Goal: Task Accomplishment & Management: Use online tool/utility

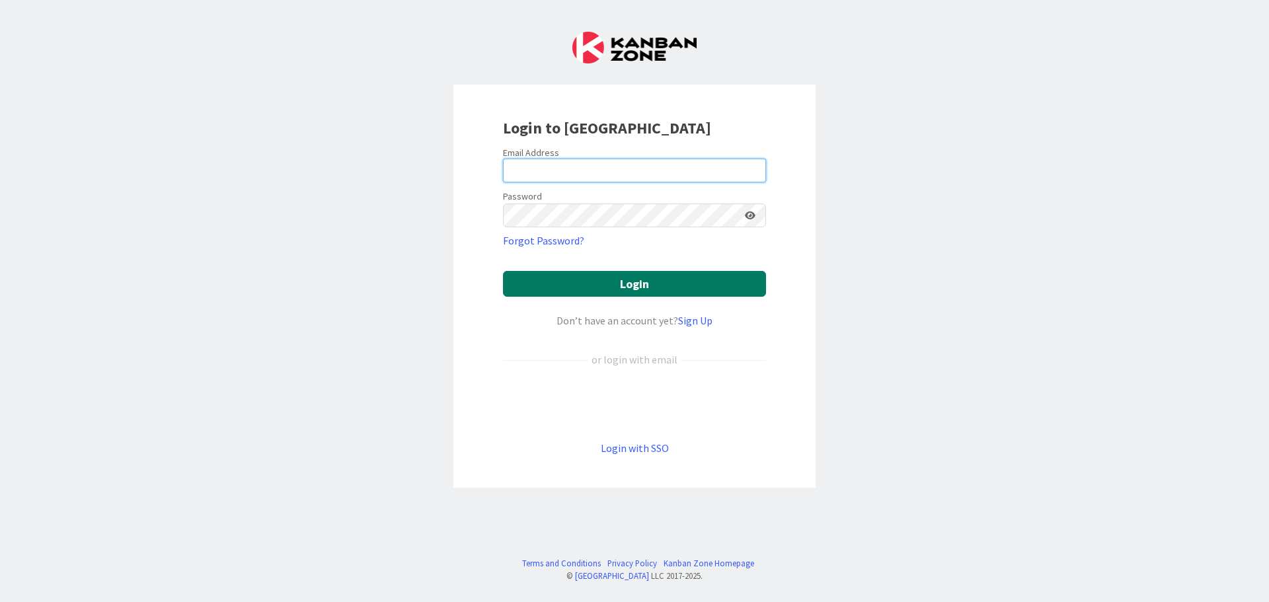
type input "[EMAIL_ADDRESS][PERSON_NAME][DOMAIN_NAME]"
click at [661, 288] on button "Login" at bounding box center [634, 284] width 263 height 26
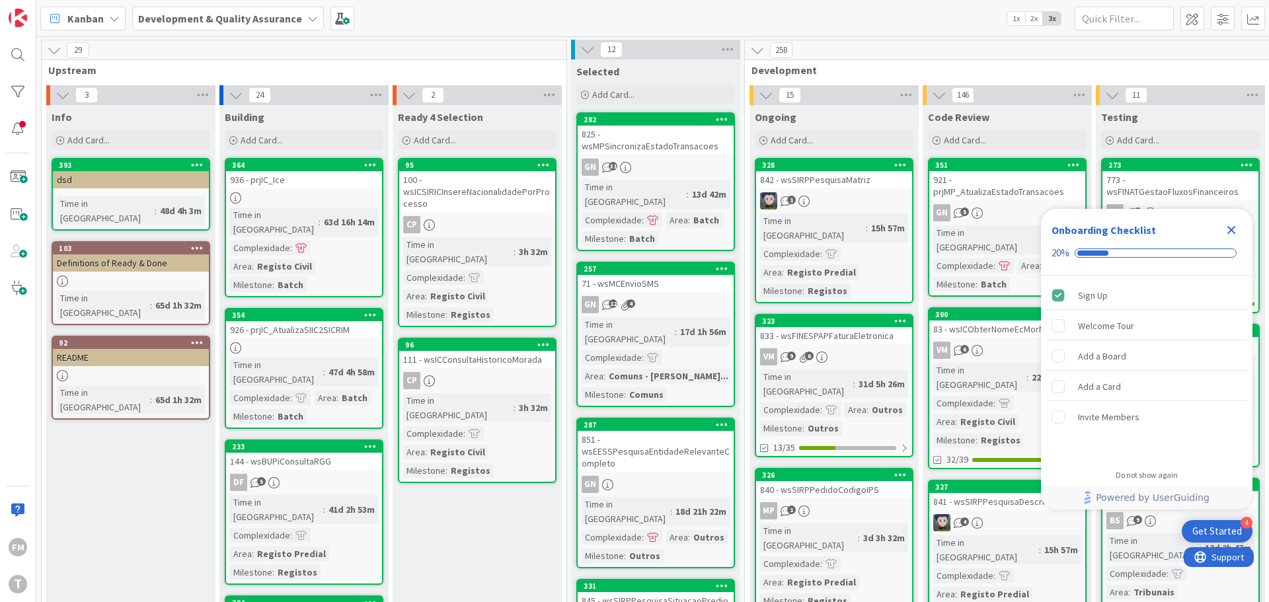
click at [1231, 231] on icon "Close Checklist" at bounding box center [1231, 230] width 9 height 9
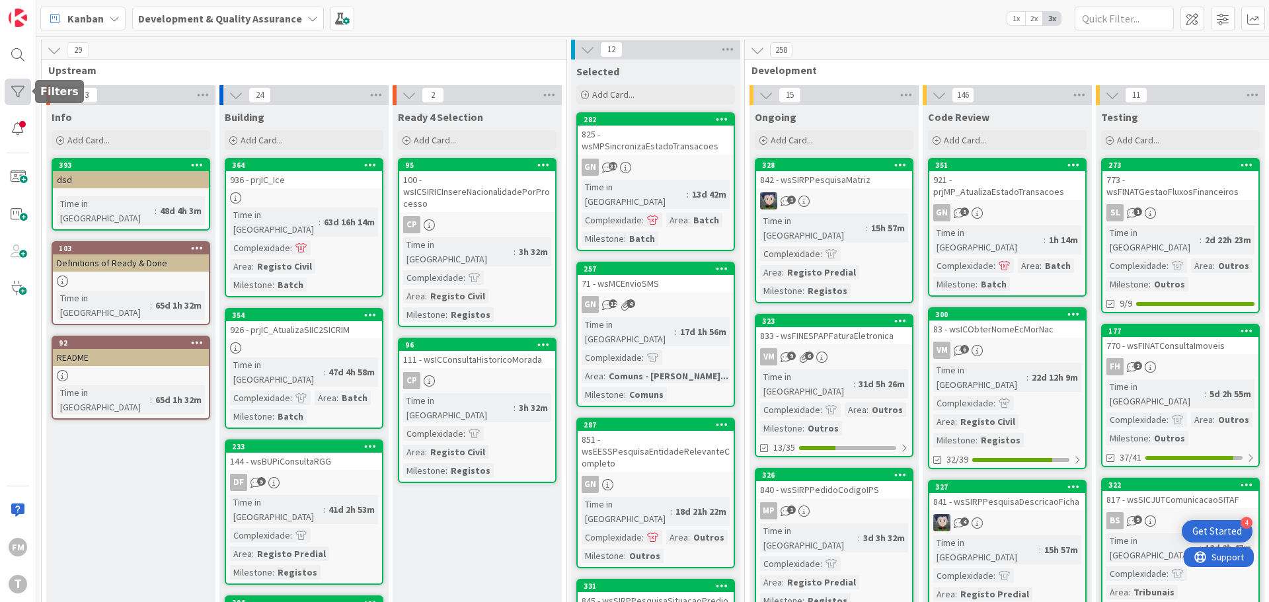
click at [16, 97] on div at bounding box center [18, 92] width 26 height 26
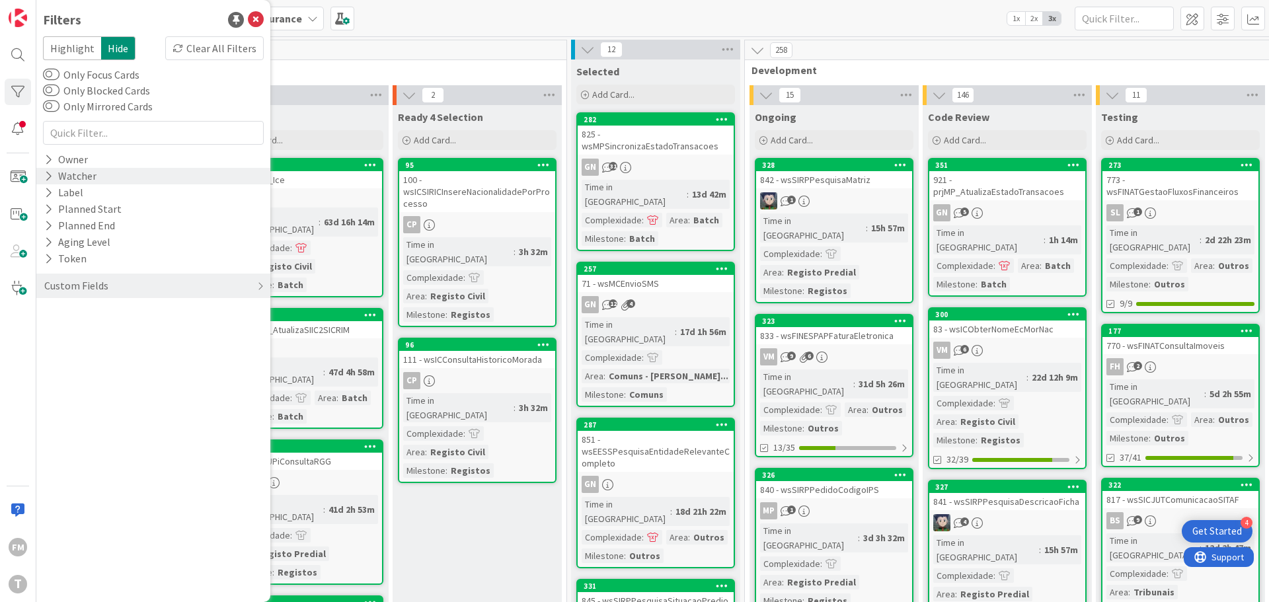
click at [48, 173] on icon at bounding box center [48, 176] width 9 height 11
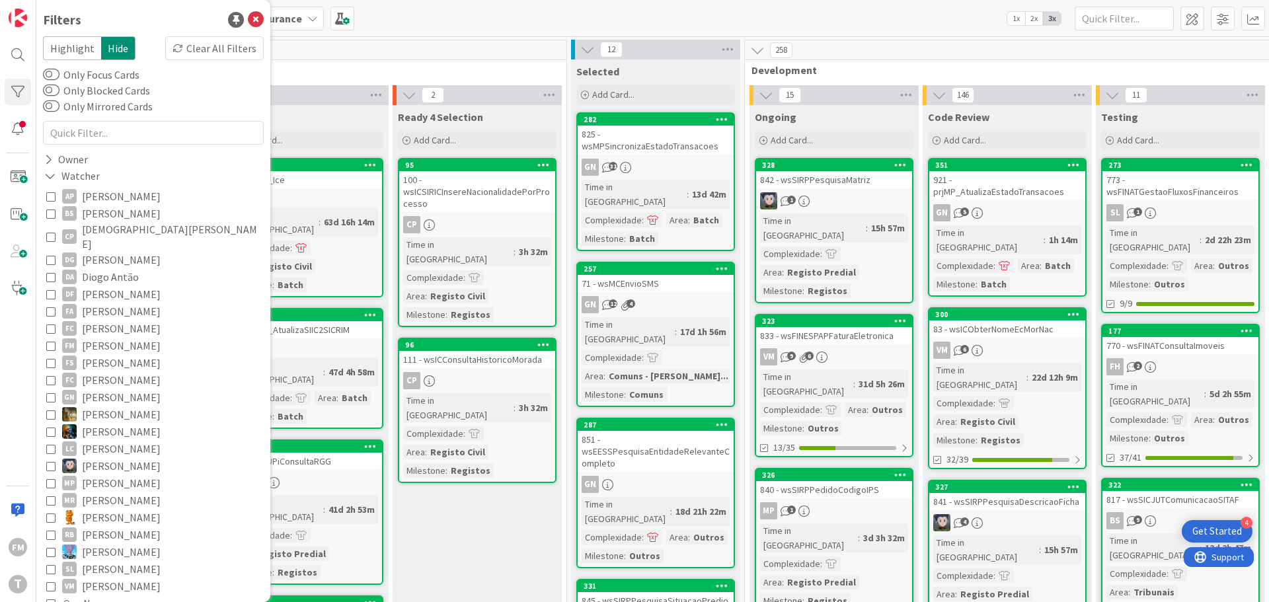
click at [56, 337] on button "FM [PERSON_NAME]" at bounding box center [153, 345] width 214 height 17
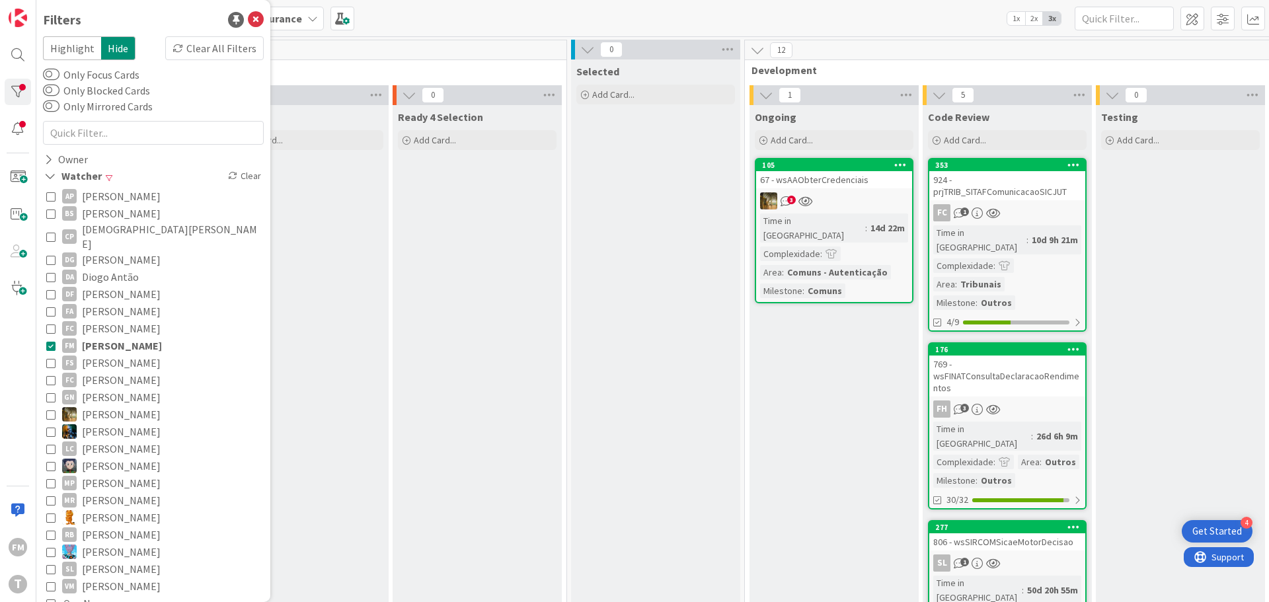
click at [426, 279] on div "Ready 4 Selection Add Card..." at bounding box center [477, 559] width 169 height 908
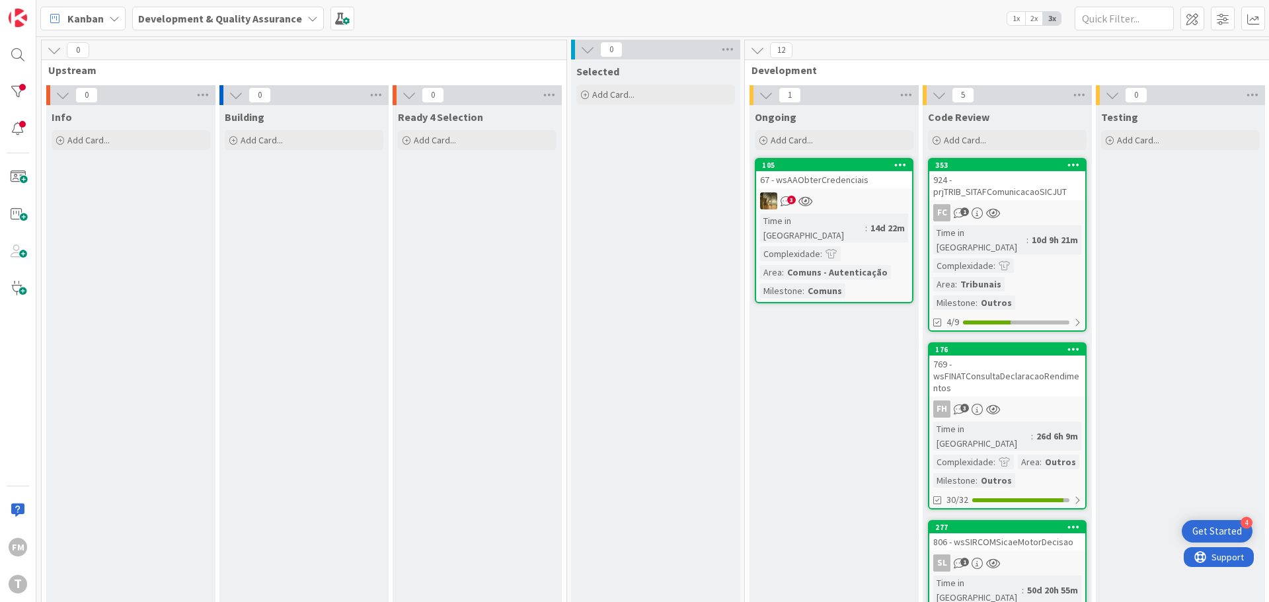
click at [847, 189] on link "105 67 - wsAAObterCredenciais 3 Time in Column : 14d 22m Complexidade : Area : …" at bounding box center [834, 230] width 159 height 145
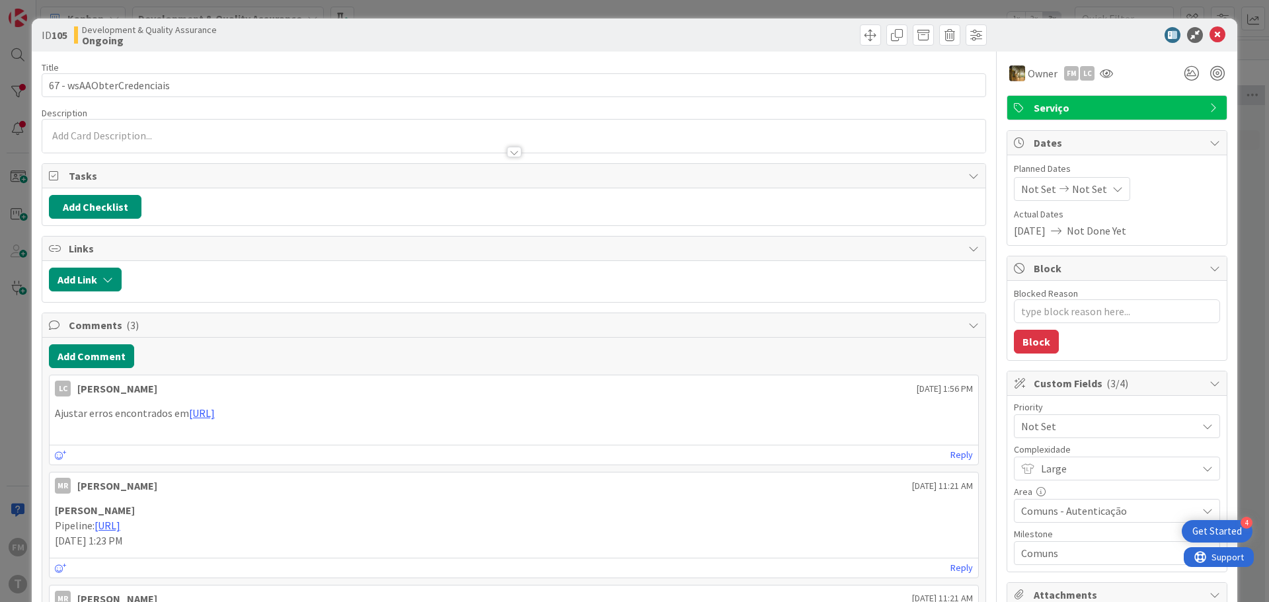
type textarea "x"
click at [1214, 34] on icon at bounding box center [1218, 35] width 16 height 16
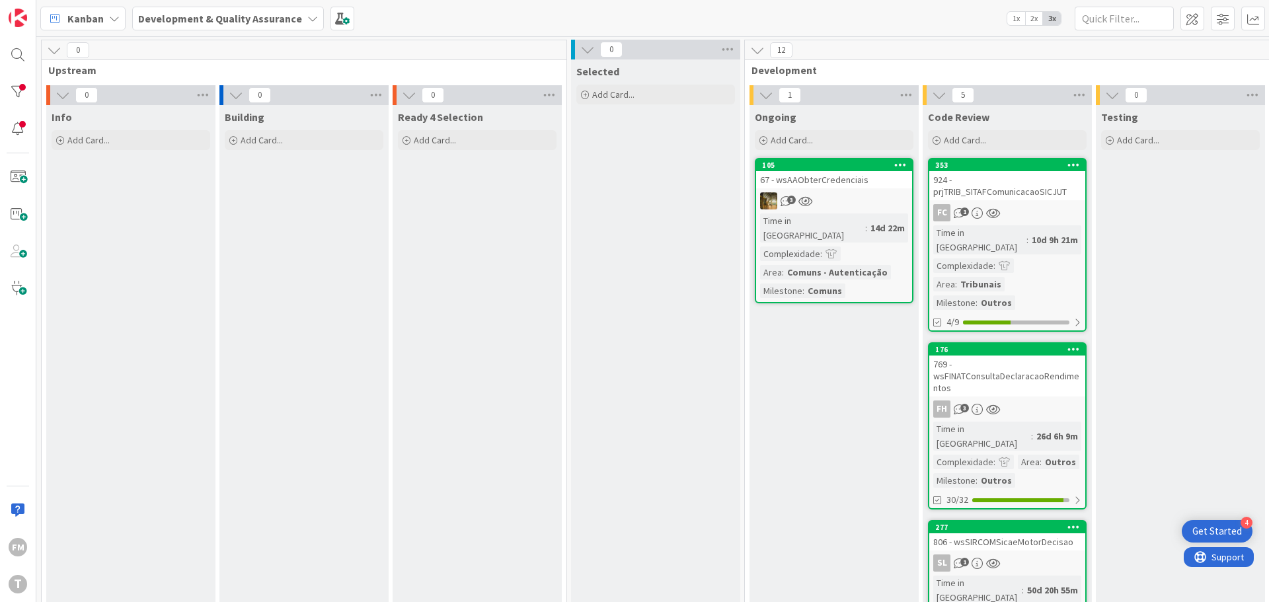
click at [240, 73] on span "Upstream" at bounding box center [299, 69] width 502 height 13
click at [257, 69] on span "Upstream" at bounding box center [299, 69] width 502 height 13
